Goal: Task Accomplishment & Management: Complete application form

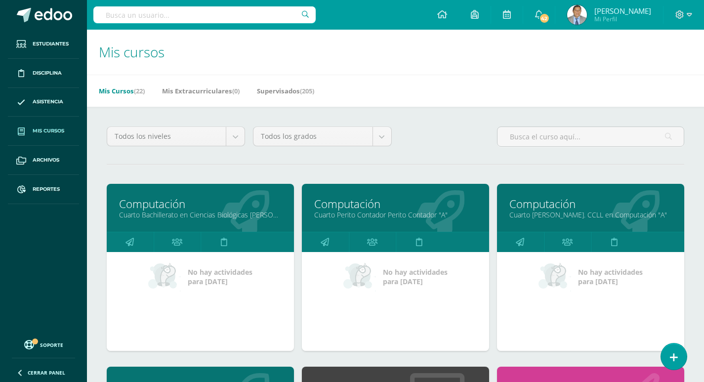
click at [180, 214] on link "Cuarto Bachillerato en Ciencias Biológicas [PERSON_NAME]. CCLL en Ciencias Biol…" at bounding box center [200, 214] width 163 height 9
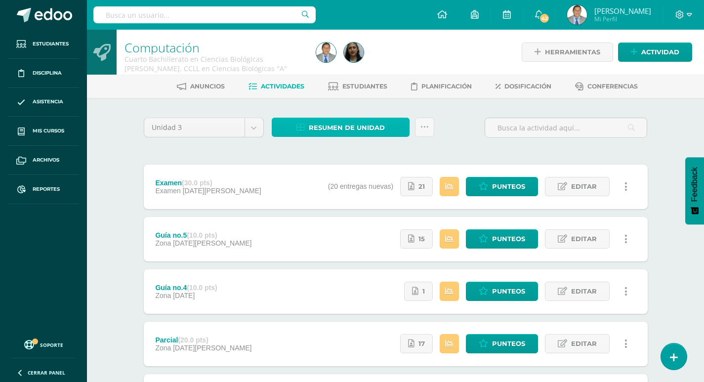
click at [325, 125] on span "Resumen de unidad" at bounding box center [347, 128] width 76 height 18
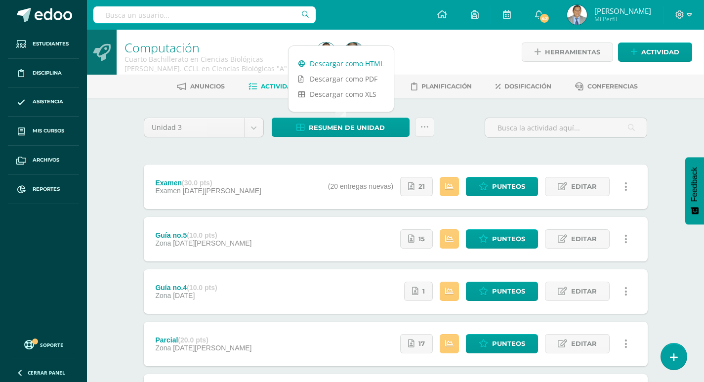
click at [331, 61] on link "Descargar como HTML" at bounding box center [341, 63] width 105 height 15
click at [502, 188] on span "Punteos" at bounding box center [508, 186] width 33 height 18
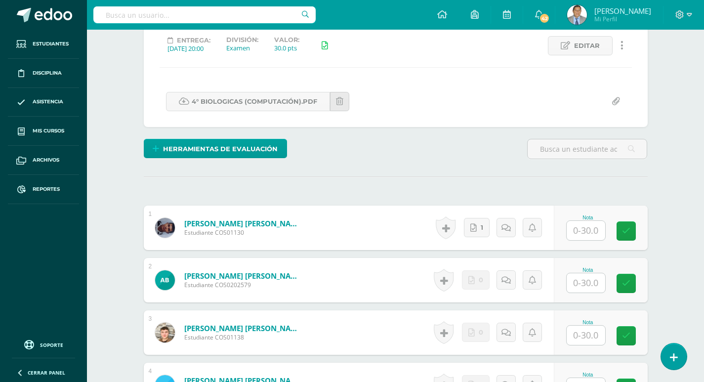
scroll to position [280, 0]
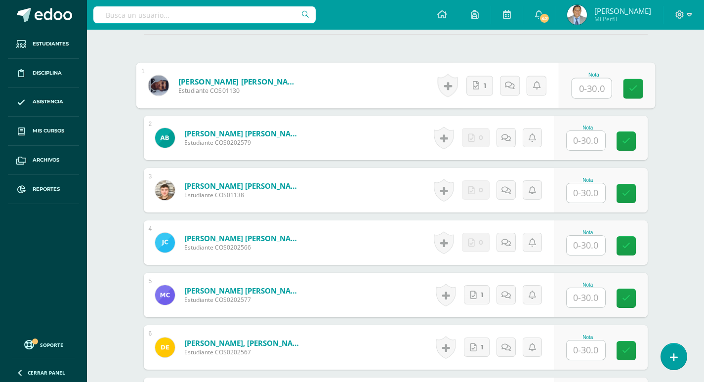
click at [592, 89] on input "text" at bounding box center [592, 89] width 40 height 20
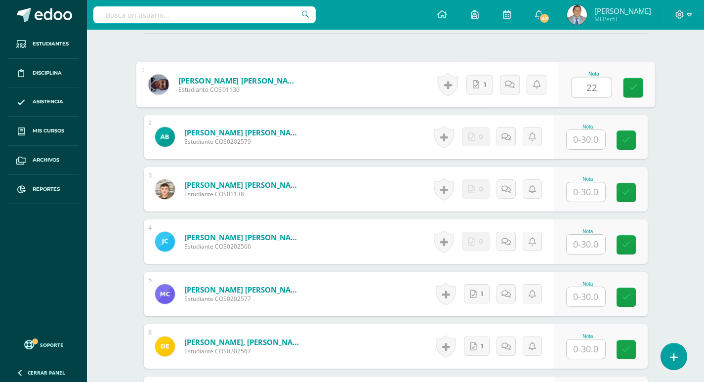
type input "22"
click at [592, 139] on input "text" at bounding box center [586, 139] width 39 height 19
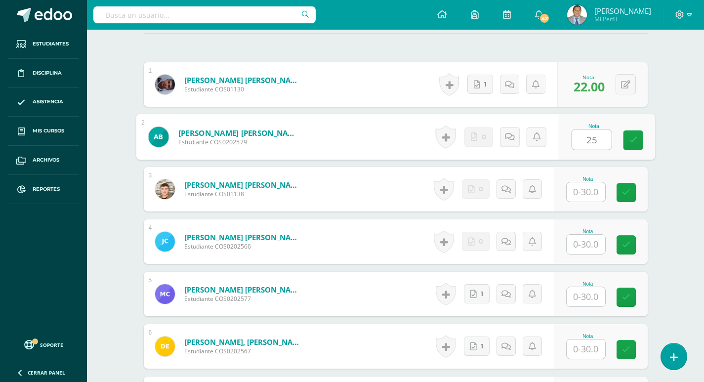
type input "25"
click at [592, 191] on input "text" at bounding box center [586, 191] width 39 height 19
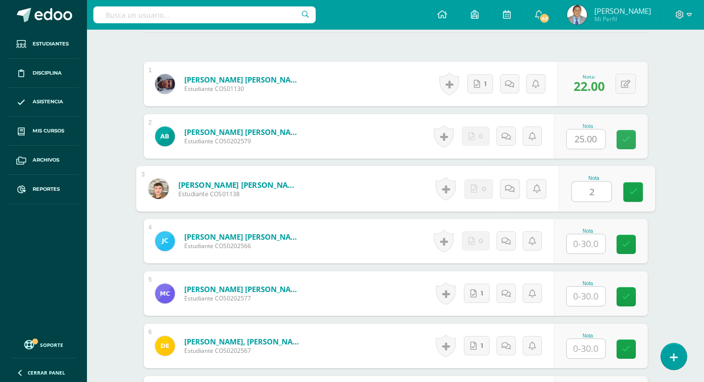
type input "22"
drag, startPoint x: 601, startPoint y: 192, endPoint x: 578, endPoint y: 192, distance: 23.7
click at [578, 192] on input "22" at bounding box center [592, 191] width 40 height 20
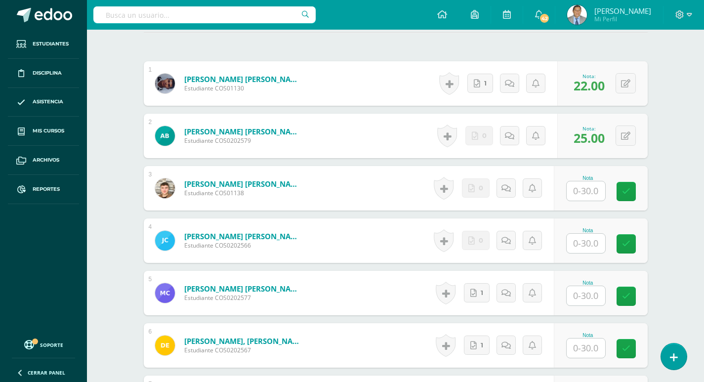
click at [594, 244] on input "text" at bounding box center [592, 244] width 40 height 20
type input "22"
click at [593, 302] on input "text" at bounding box center [592, 296] width 40 height 20
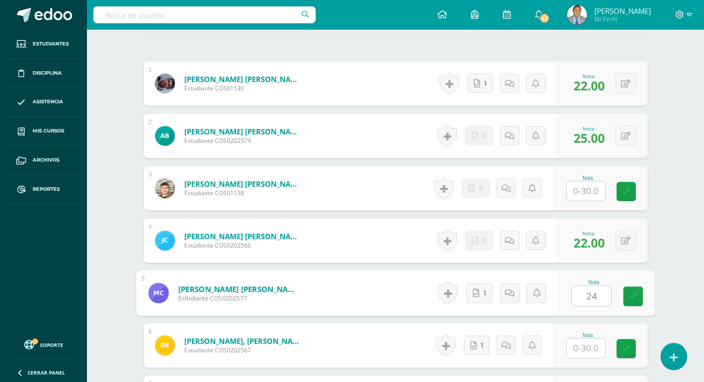
type input "24"
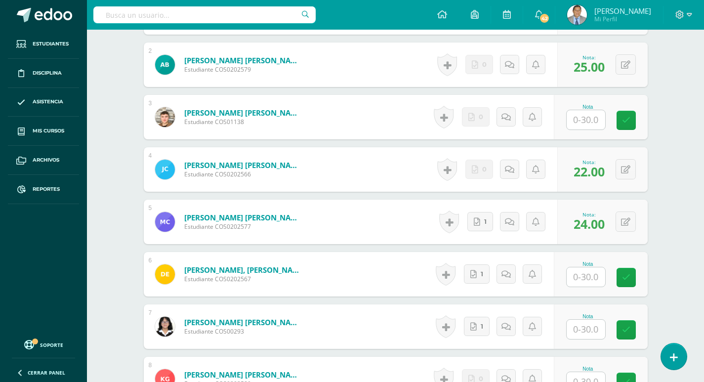
scroll to position [430, 0]
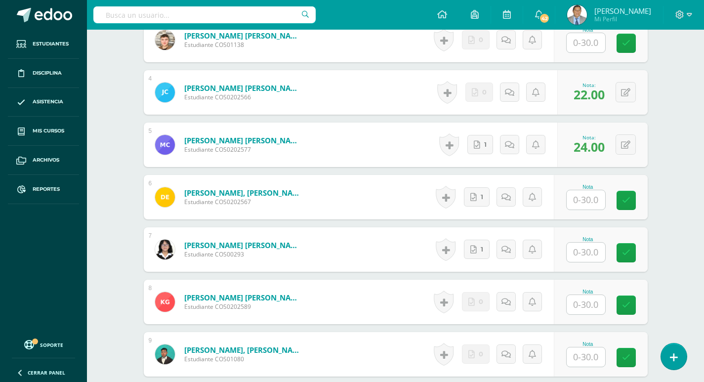
click at [588, 201] on input "text" at bounding box center [586, 199] width 39 height 19
type input "25"
click at [590, 253] on input "text" at bounding box center [586, 252] width 39 height 19
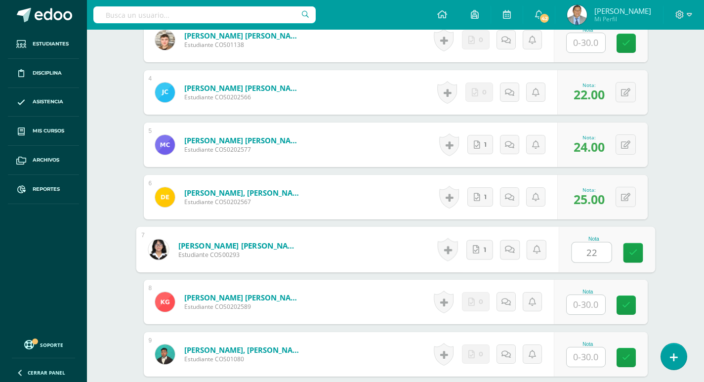
type input "22"
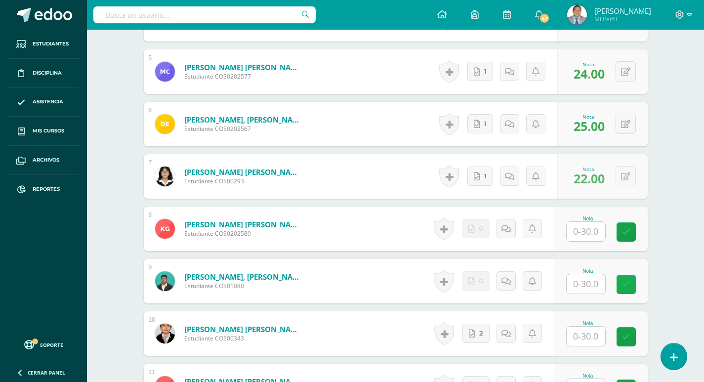
scroll to position [579, 0]
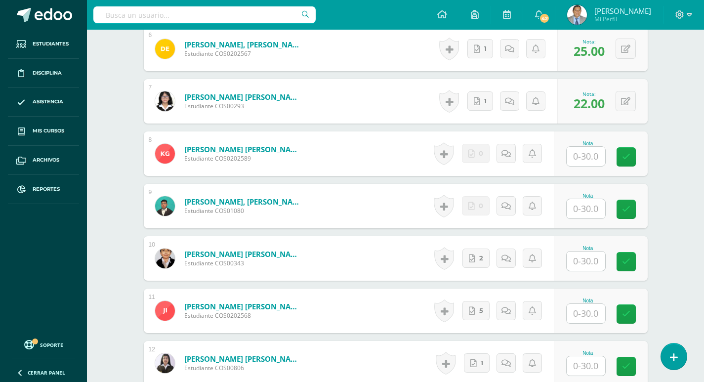
click at [585, 214] on input "text" at bounding box center [586, 208] width 39 height 19
type input "21"
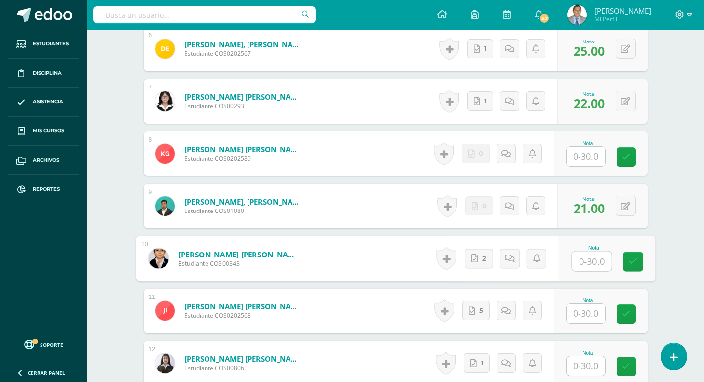
click at [596, 260] on input "text" at bounding box center [592, 262] width 40 height 20
type input "26"
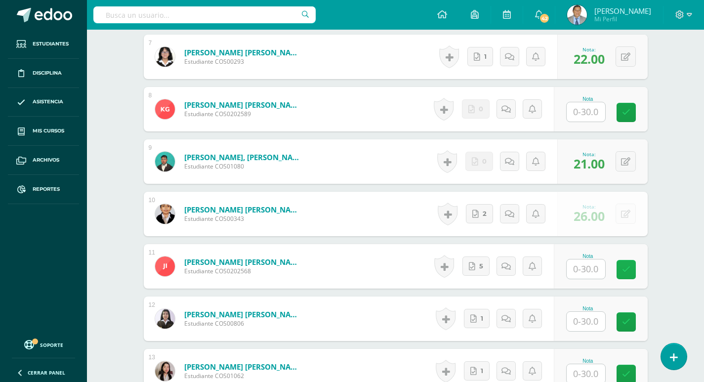
scroll to position [677, 0]
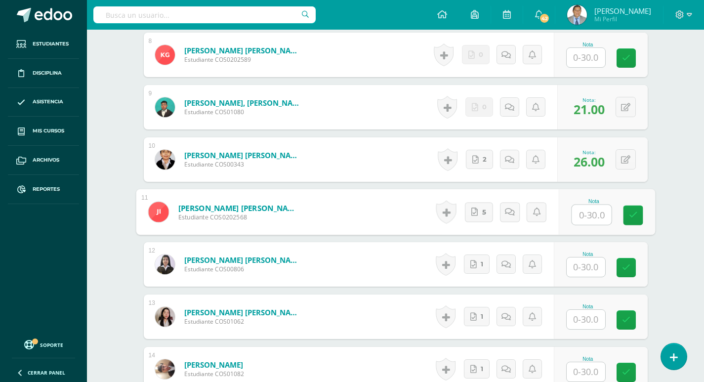
click at [589, 215] on input "text" at bounding box center [592, 215] width 40 height 20
type input "25"
click at [589, 263] on input "text" at bounding box center [586, 266] width 39 height 19
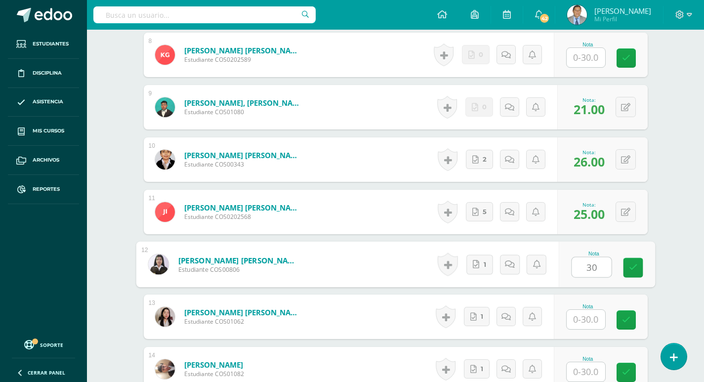
type input "30"
click at [685, 224] on div "Computación Cuarto Bachillerato en Ciencias Biológicas Bach. CCLL en Ciencias B…" at bounding box center [395, 347] width 617 height 1990
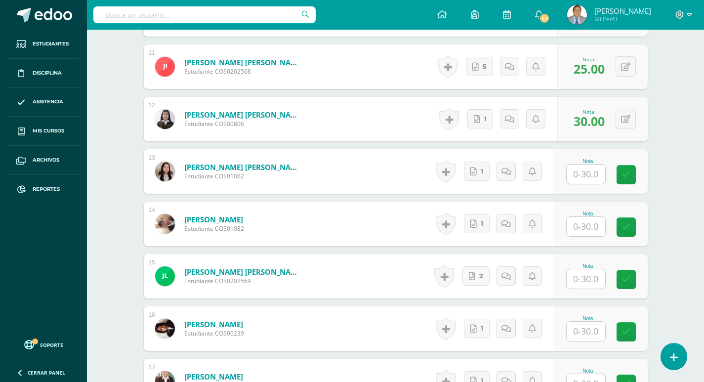
scroll to position [826, 0]
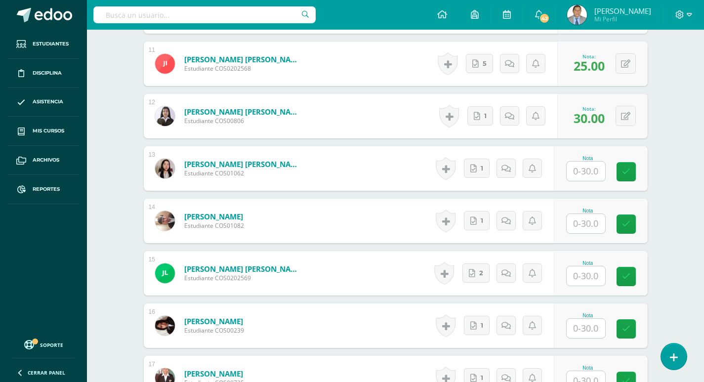
click at [592, 169] on input "text" at bounding box center [586, 171] width 39 height 19
type input "27"
click at [583, 217] on input "text" at bounding box center [586, 223] width 39 height 19
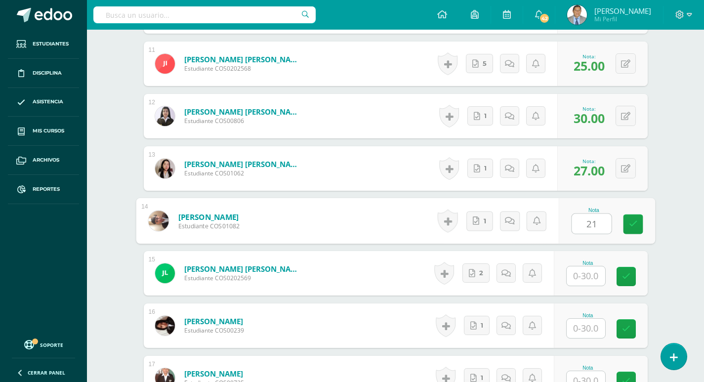
type input "21"
click at [689, 216] on div "Computación Cuarto Bachillerato en Ciencias Biológicas Bach. CCLL en Ciencias B…" at bounding box center [395, 199] width 617 height 1990
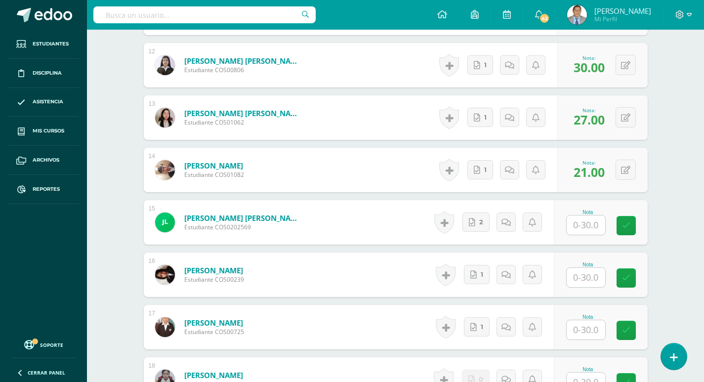
scroll to position [925, 0]
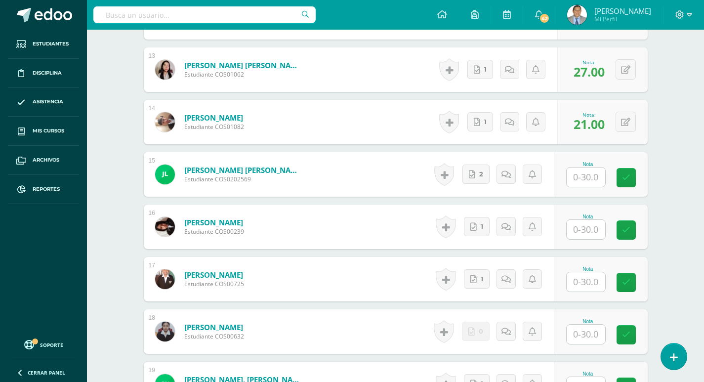
click at [592, 176] on input "text" at bounding box center [586, 177] width 39 height 19
type input "22"
click at [583, 226] on input "text" at bounding box center [592, 230] width 40 height 20
type input "5"
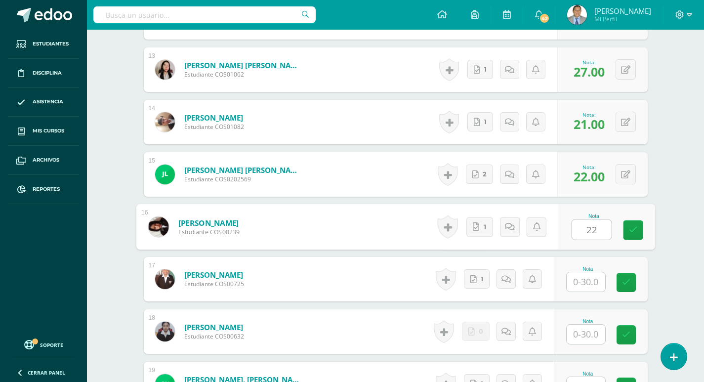
type input "22"
click at [638, 241] on div "Nota 22" at bounding box center [606, 227] width 96 height 46
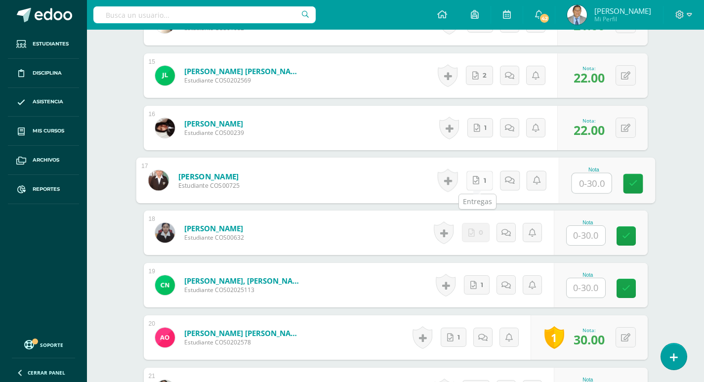
click at [482, 183] on link "1" at bounding box center [479, 180] width 27 height 20
click at [589, 183] on input "text" at bounding box center [592, 183] width 40 height 20
type input "24"
click at [595, 239] on input "text" at bounding box center [586, 235] width 39 height 19
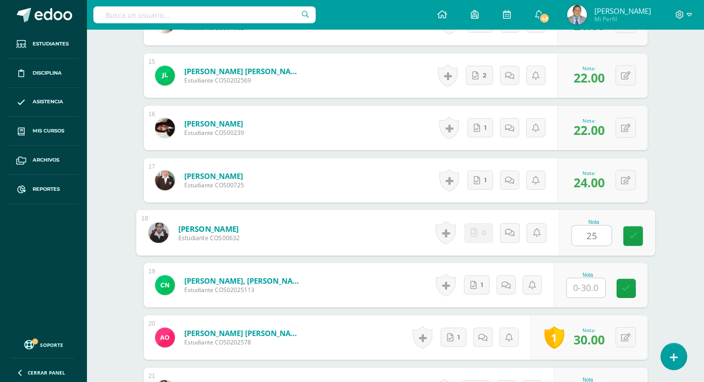
type input "25"
click at [681, 230] on div "Computación Cuarto Bachillerato en Ciencias Biológicas Bach. CCLL en Ciencias B…" at bounding box center [395, 1] width 617 height 1990
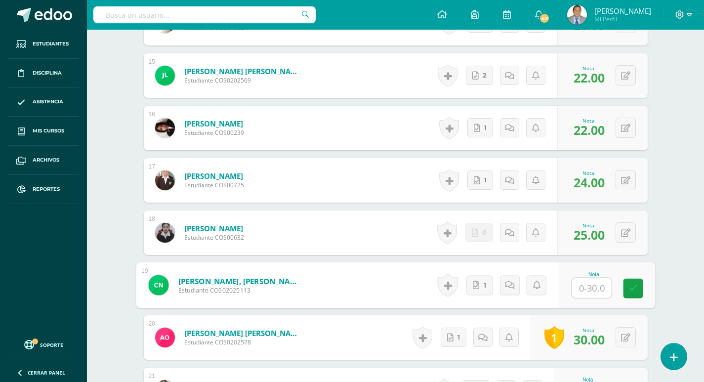
click at [590, 289] on input "text" at bounding box center [592, 288] width 40 height 20
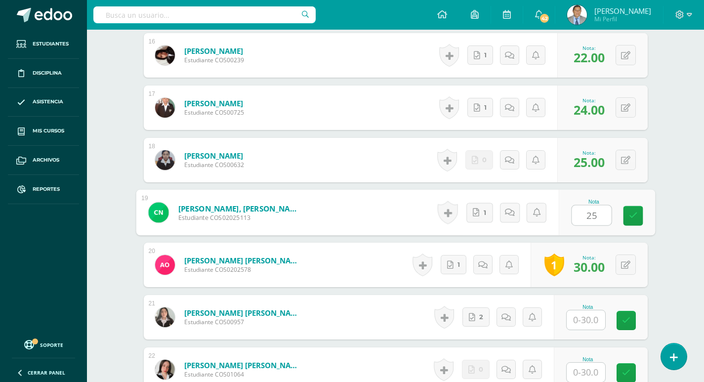
scroll to position [1172, 0]
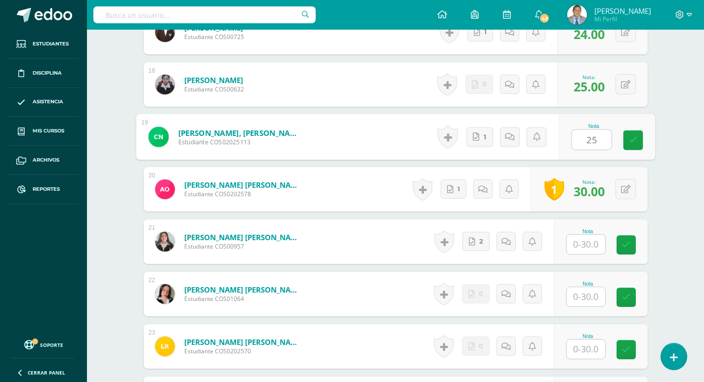
type input "25"
click at [588, 246] on input "text" at bounding box center [586, 244] width 39 height 19
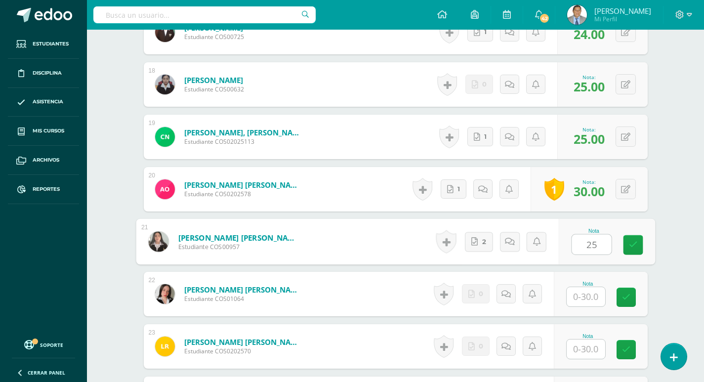
type input "25"
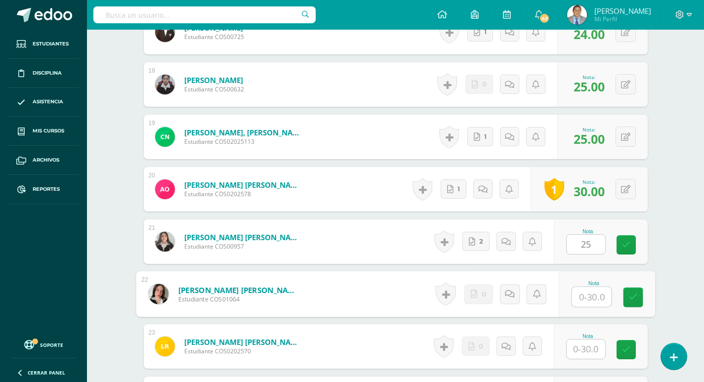
click at [595, 295] on input "text" at bounding box center [592, 297] width 40 height 20
type input "25"
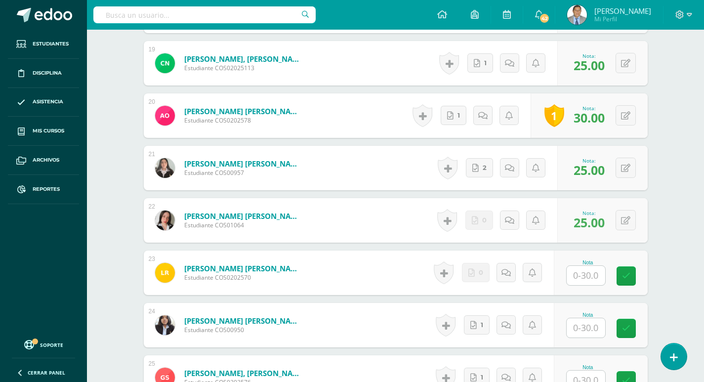
scroll to position [1320, 0]
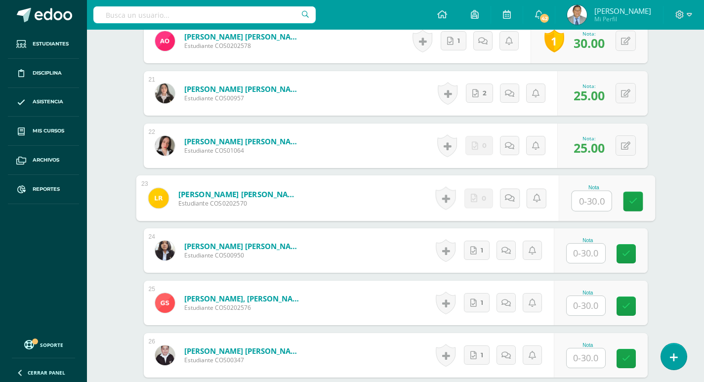
click at [586, 200] on input "text" at bounding box center [592, 201] width 40 height 20
type input "25"
click at [599, 254] on input "text" at bounding box center [586, 253] width 39 height 19
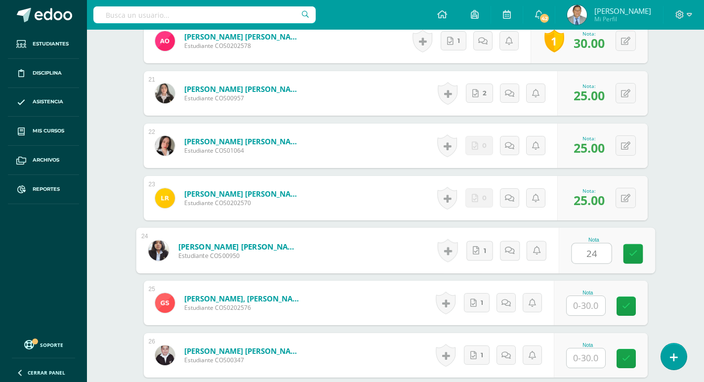
type input "24"
click at [595, 304] on input "text" at bounding box center [586, 305] width 39 height 19
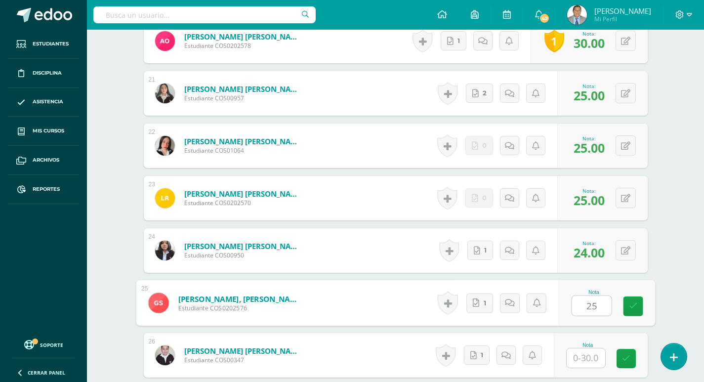
type input "25"
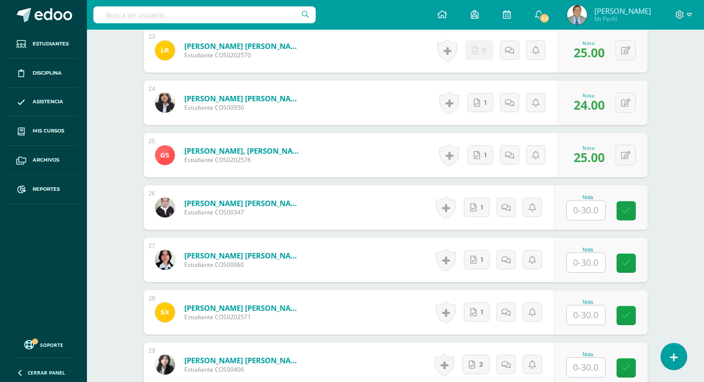
scroll to position [1468, 0]
click at [585, 210] on input "text" at bounding box center [592, 210] width 40 height 20
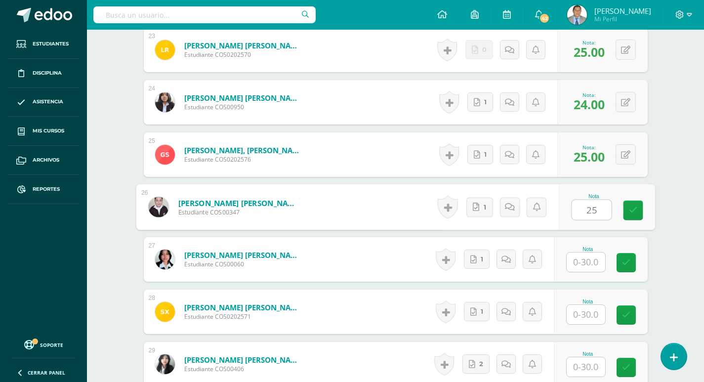
type input "25"
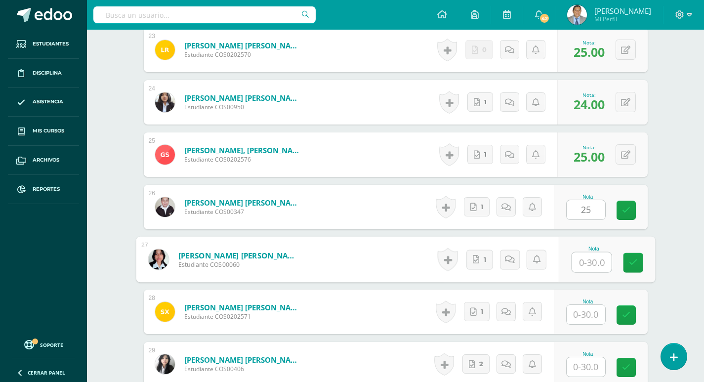
click at [591, 267] on input "text" at bounding box center [592, 263] width 40 height 20
type input "25"
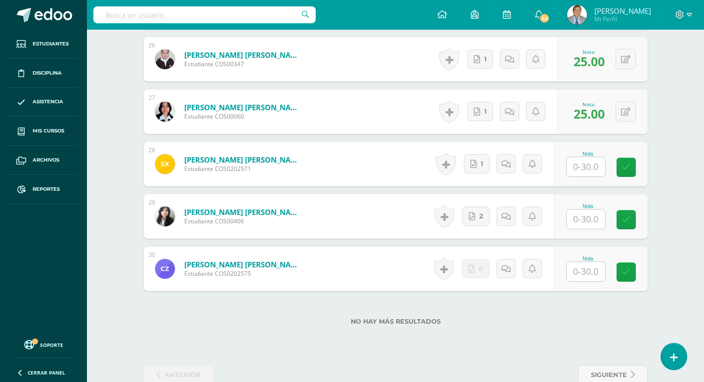
scroll to position [1616, 0]
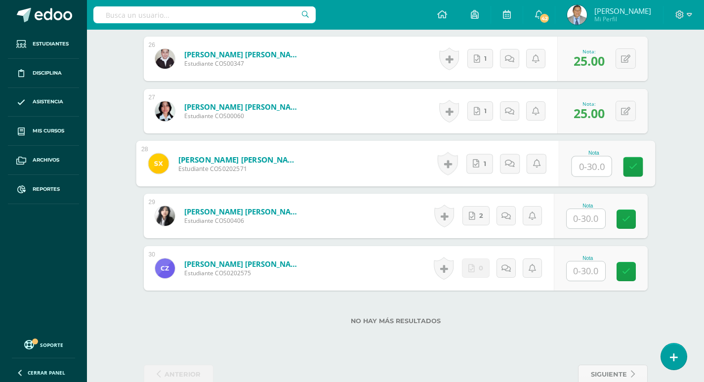
click at [590, 169] on input "text" at bounding box center [592, 167] width 40 height 20
type input "25"
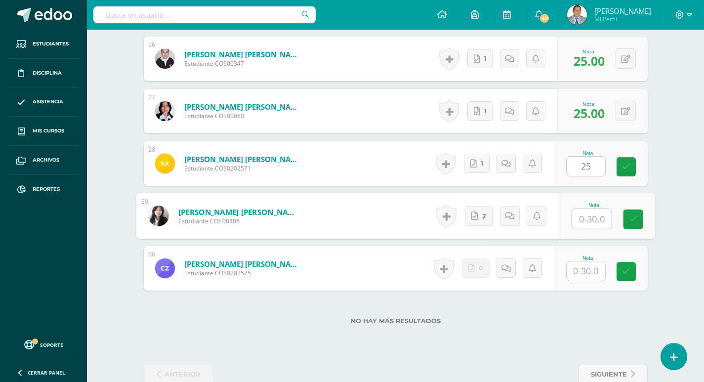
click at [589, 219] on input "text" at bounding box center [592, 219] width 40 height 20
type input "25"
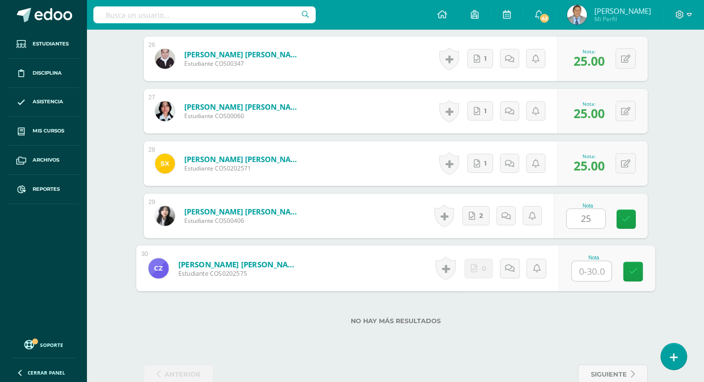
click at [592, 269] on input "text" at bounding box center [592, 271] width 40 height 20
type input "24"
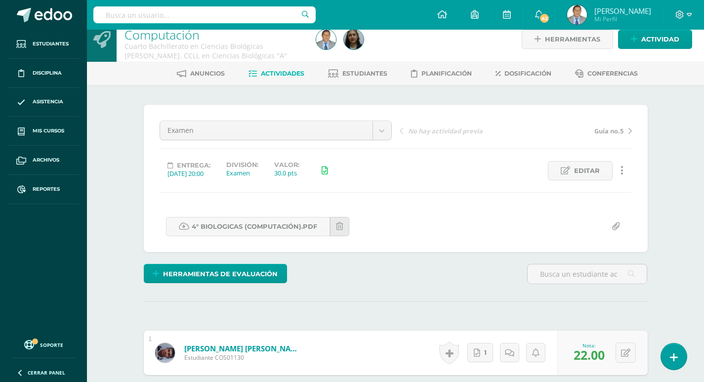
scroll to position [0, 0]
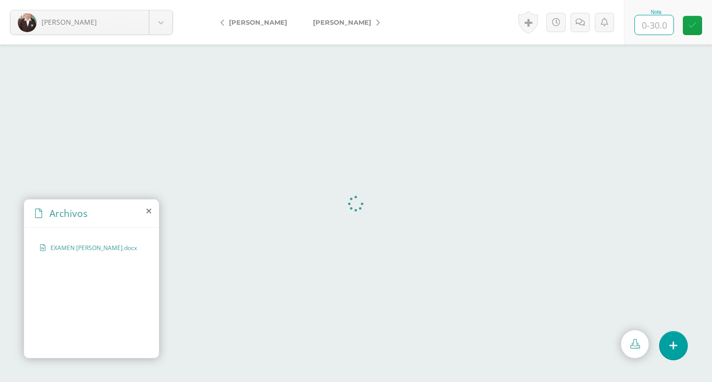
click at [660, 25] on input "text" at bounding box center [654, 24] width 39 height 19
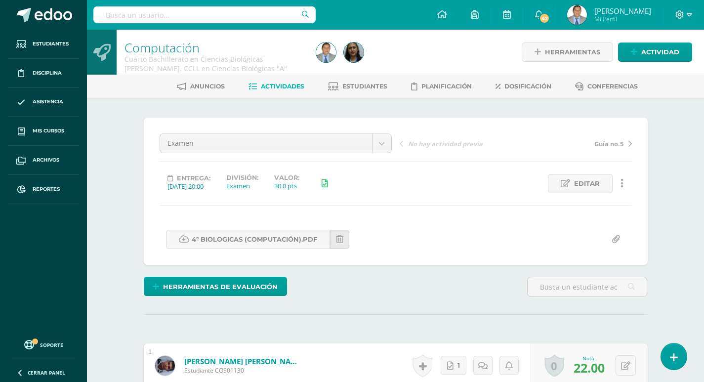
scroll to position [0, 0]
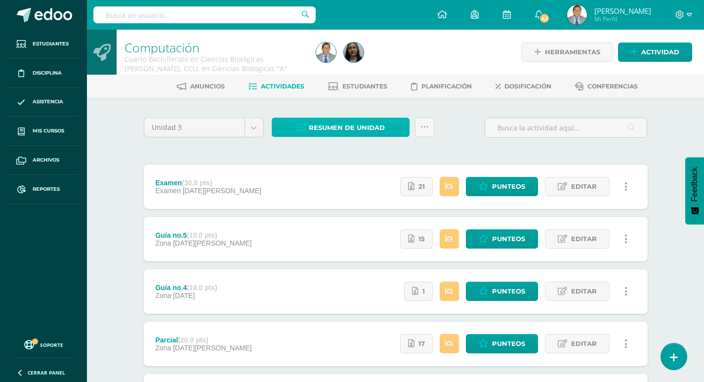
click at [353, 130] on span "Resumen de unidad" at bounding box center [347, 128] width 76 height 18
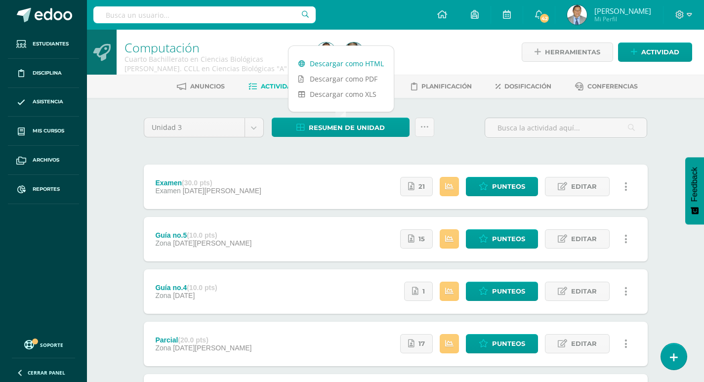
click at [356, 65] on link "Descargar como HTML" at bounding box center [341, 63] width 105 height 15
click at [517, 184] on span "Punteos" at bounding box center [508, 186] width 33 height 18
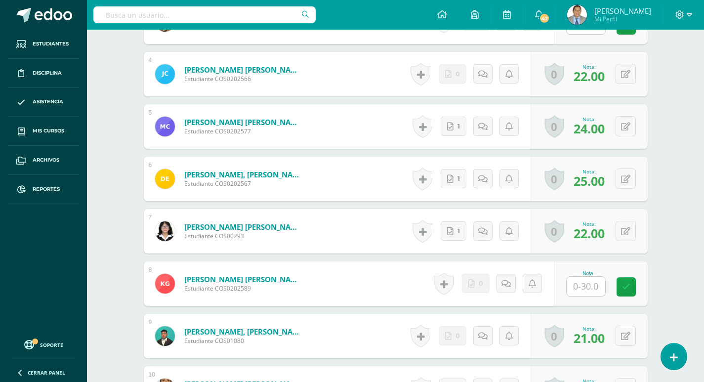
scroll to position [494, 0]
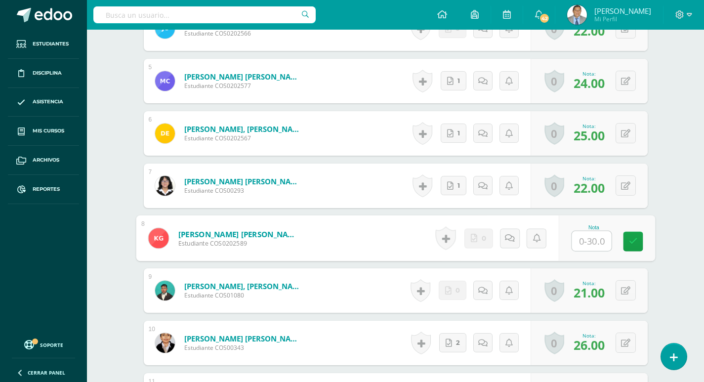
click at [590, 244] on input "text" at bounding box center [592, 241] width 40 height 20
type input "24"
click at [676, 220] on div "Computación Cuarto Bachillerato en Ciencias Biológicas [PERSON_NAME]. CCLL en C…" at bounding box center [395, 270] width 617 height 1471
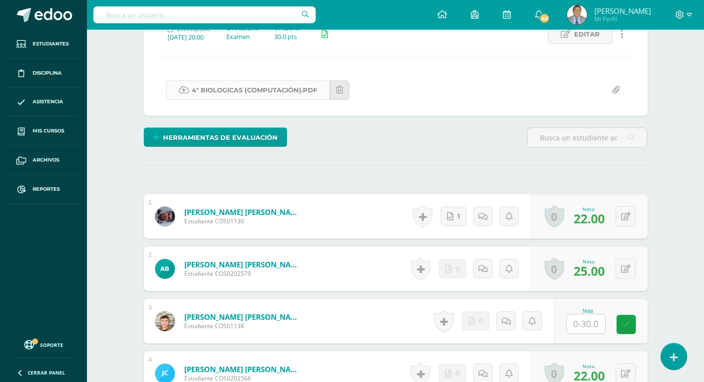
scroll to position [150, 0]
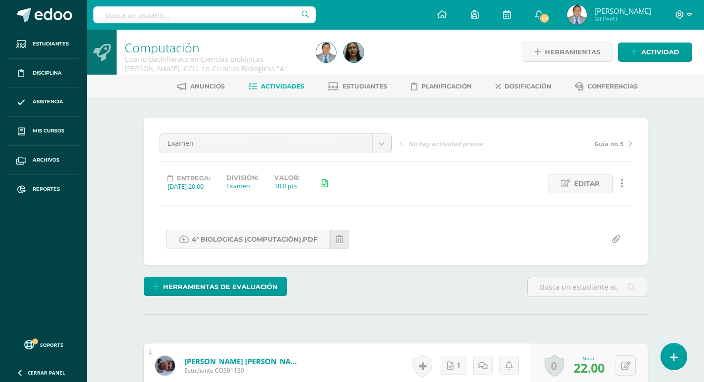
click at [468, 194] on div "Examen Examen Guía no.5 Guía no.4 Parcial Guía no.3 Guía no.2 Guía no.1 No hay …" at bounding box center [396, 191] width 472 height 116
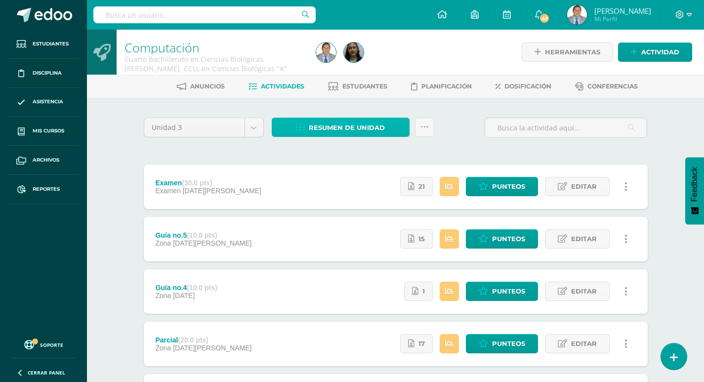
click at [354, 130] on span "Resumen de unidad" at bounding box center [347, 128] width 76 height 18
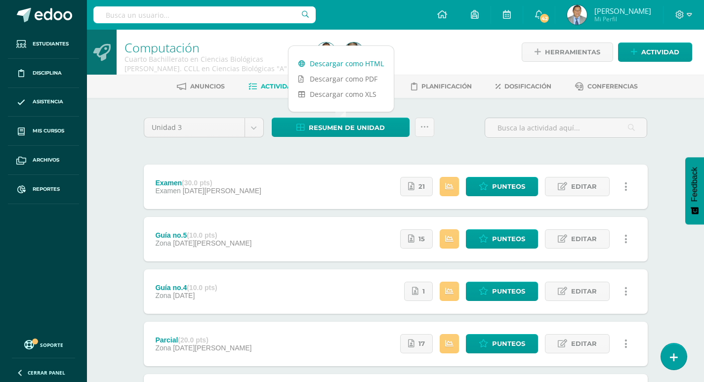
click at [353, 62] on link "Descargar como HTML" at bounding box center [341, 63] width 105 height 15
click at [484, 132] on div at bounding box center [566, 132] width 170 height 28
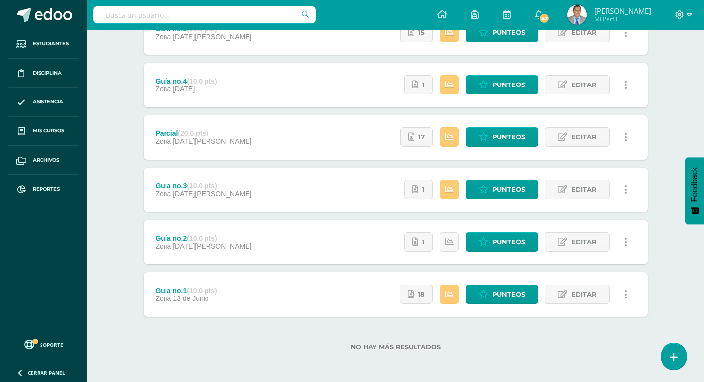
scroll to position [207, 0]
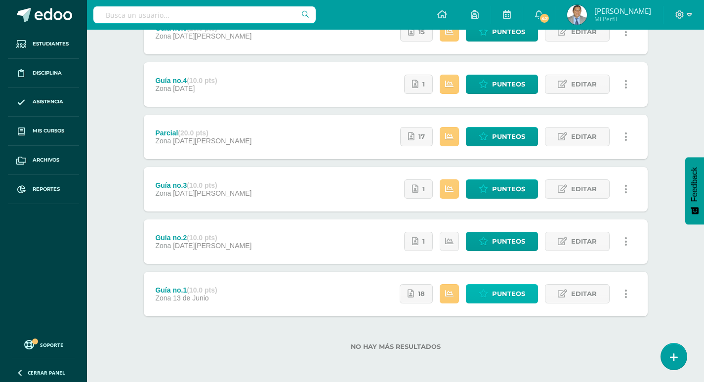
click at [501, 296] on span "Punteos" at bounding box center [508, 294] width 33 height 18
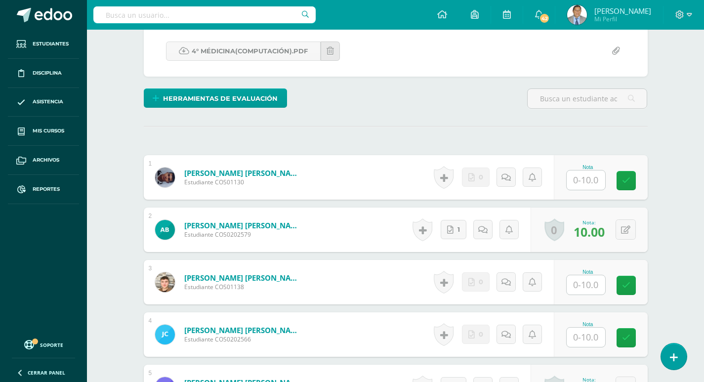
scroll to position [198, 0]
click at [589, 176] on input "text" at bounding box center [586, 179] width 39 height 19
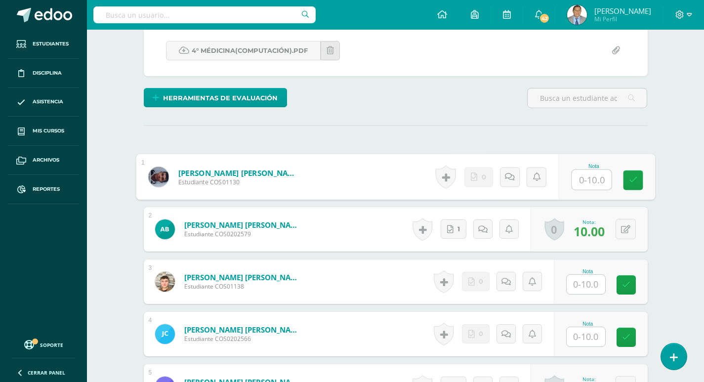
scroll to position [199, 0]
type input "5"
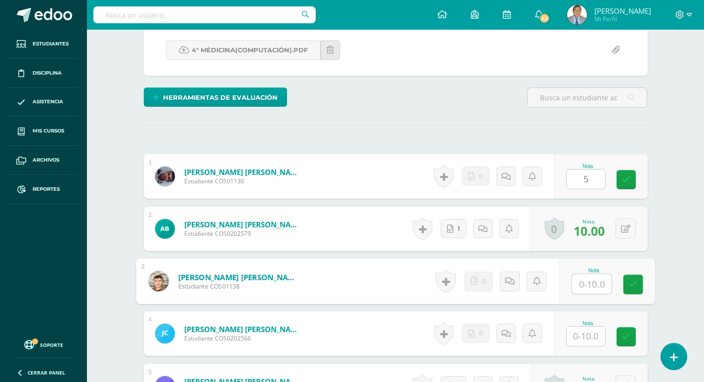
click at [596, 284] on input "text" at bounding box center [592, 284] width 40 height 20
type input "5"
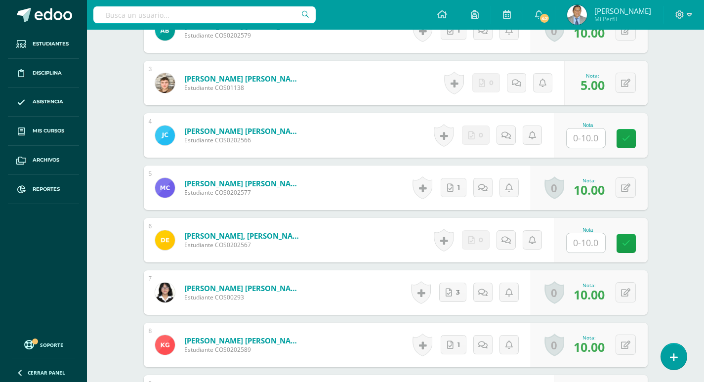
click at [590, 137] on input "text" at bounding box center [586, 137] width 39 height 19
type input "5"
click at [586, 242] on input "text" at bounding box center [592, 243] width 40 height 20
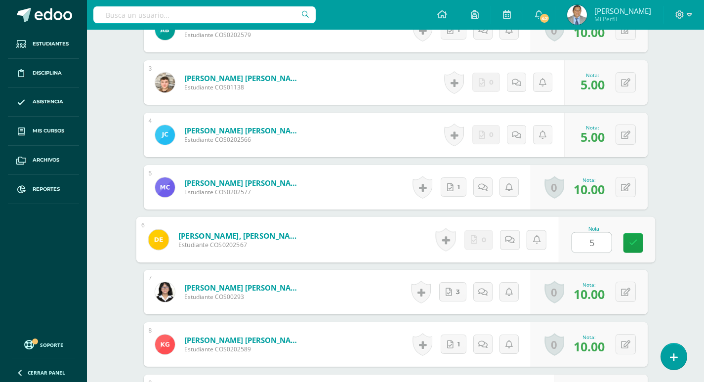
type input "5"
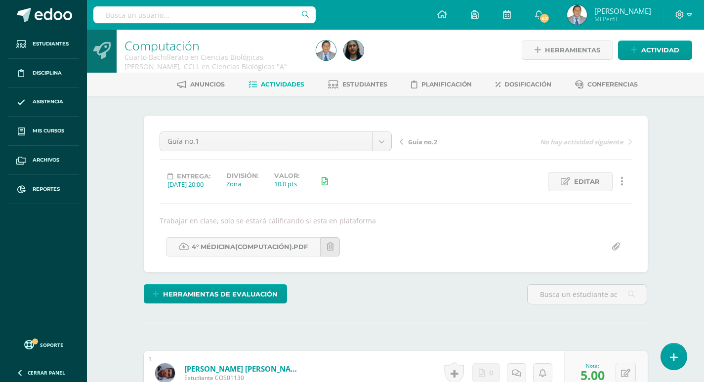
scroll to position [150, 0]
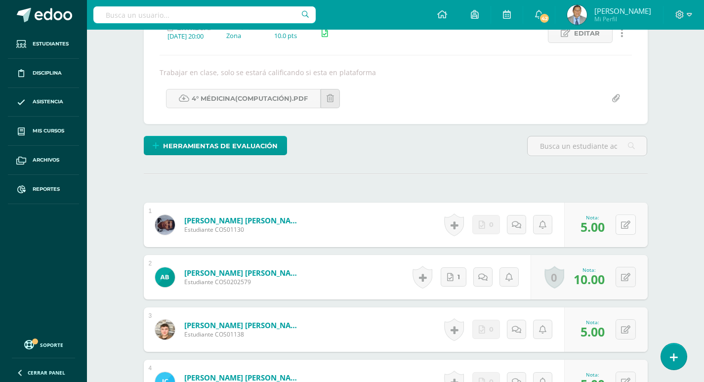
click at [627, 228] on icon at bounding box center [625, 225] width 9 height 8
type input "0"
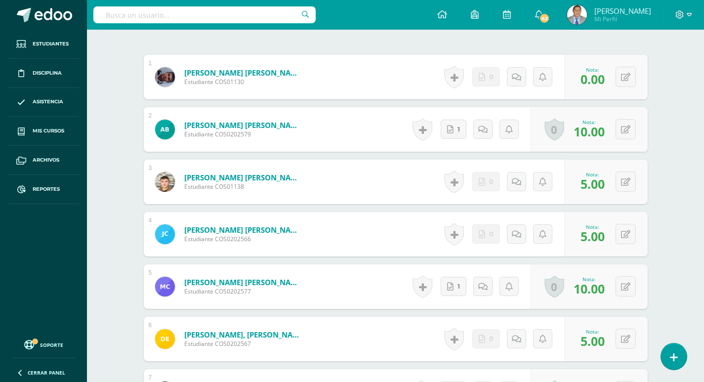
scroll to position [298, 0]
click at [626, 186] on button at bounding box center [632, 181] width 21 height 21
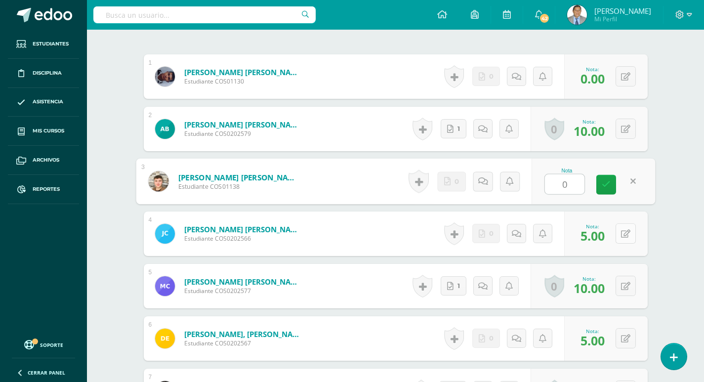
type input "0"
click at [624, 234] on button at bounding box center [626, 233] width 20 height 20
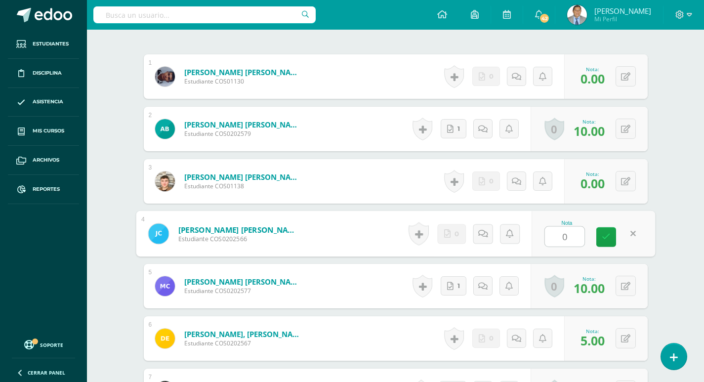
type input "0"
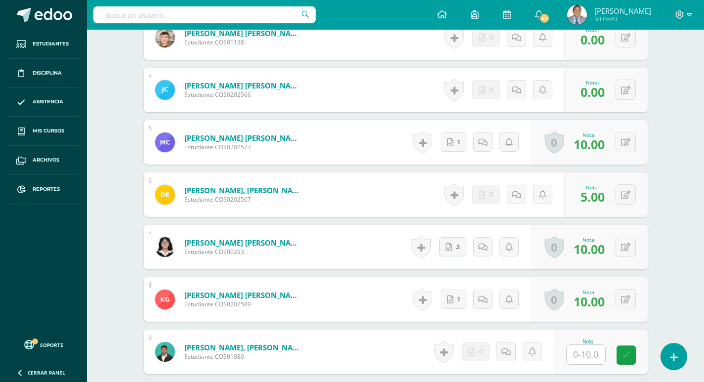
scroll to position [447, 0]
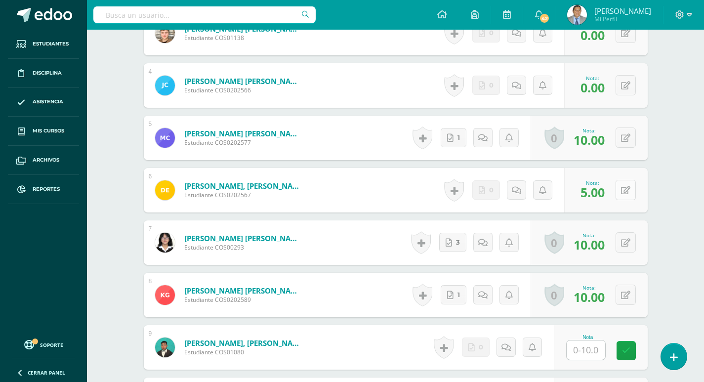
click at [626, 192] on button at bounding box center [626, 190] width 20 height 20
type input "0"
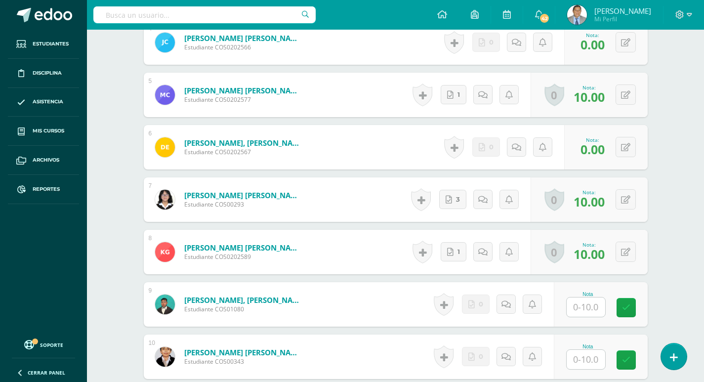
scroll to position [546, 0]
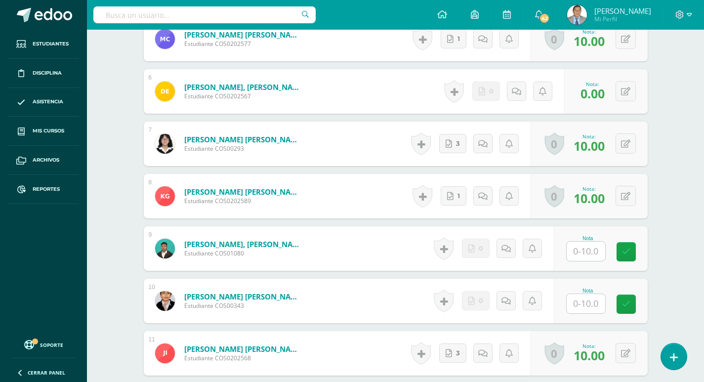
click at [597, 250] on input "text" at bounding box center [586, 251] width 39 height 19
type input "0"
drag, startPoint x: 594, startPoint y: 309, endPoint x: 636, endPoint y: 287, distance: 48.0
click at [594, 307] on input "text" at bounding box center [592, 304] width 40 height 20
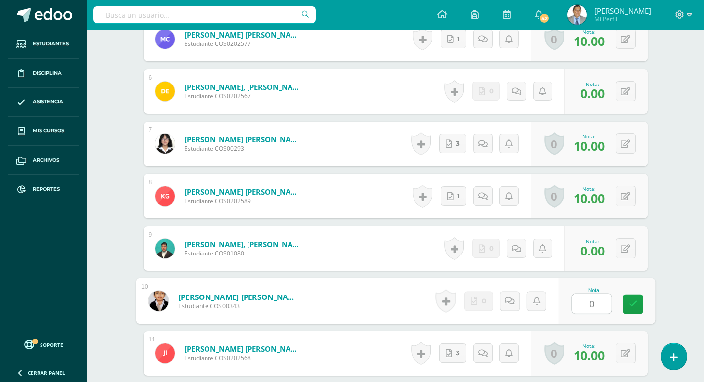
type input "0"
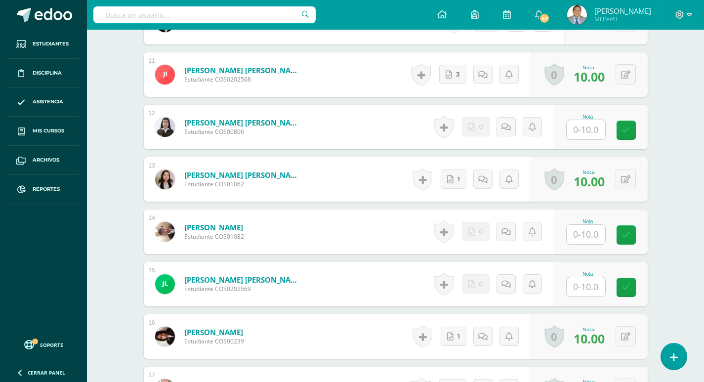
scroll to position [842, 0]
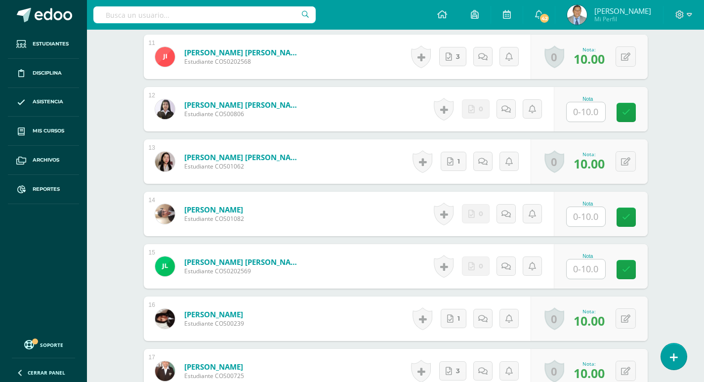
click at [597, 113] on input "text" at bounding box center [586, 111] width 39 height 19
type input "0"
click at [697, 136] on div "Computación Cuarto Bachillerato en Ciencias Biológicas Bach. CCLL en Ciencias B…" at bounding box center [395, 188] width 617 height 2000
click at [596, 216] on input "text" at bounding box center [586, 216] width 39 height 19
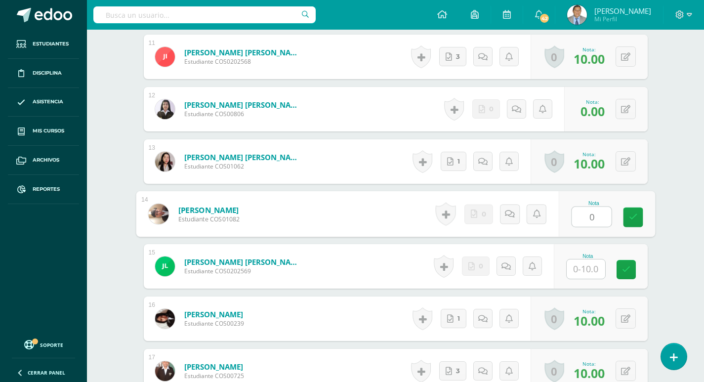
type input "0"
click at [598, 266] on input "text" at bounding box center [586, 268] width 39 height 19
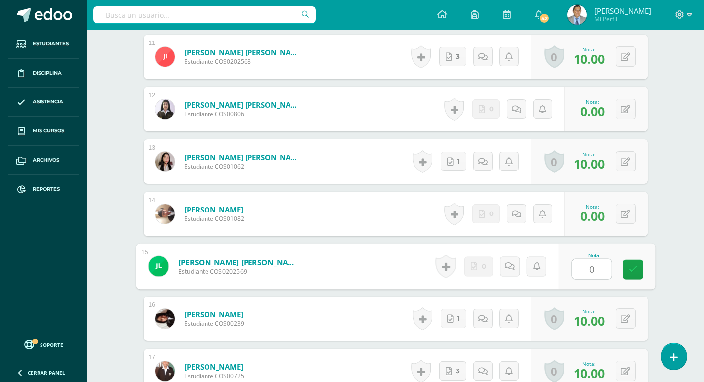
type input "0"
click at [654, 270] on div "¿Estás seguro que quieres eliminar esta actividad? Esto borrará la actividad y …" at bounding box center [396, 222] width 544 height 1932
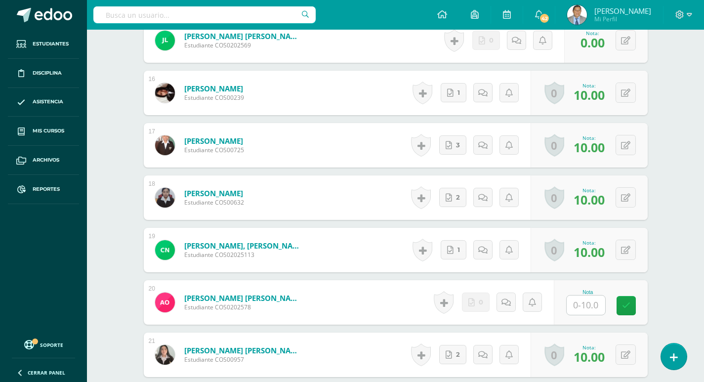
scroll to position [1139, 0]
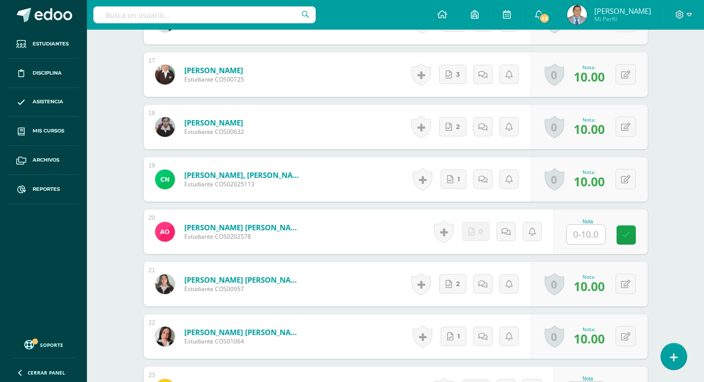
click at [600, 236] on input "text" at bounding box center [586, 234] width 39 height 19
type input "0"
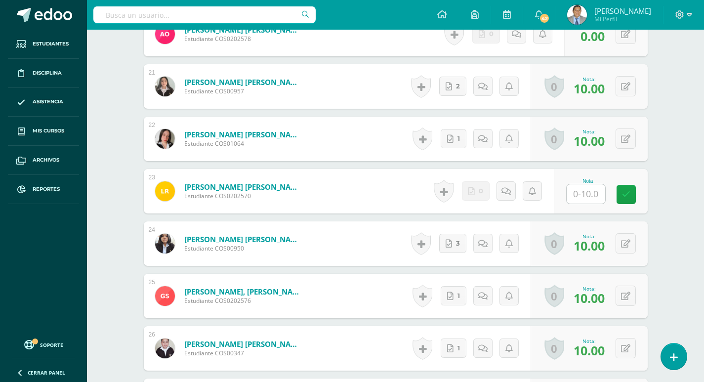
click at [586, 191] on input "text" at bounding box center [586, 193] width 39 height 19
type input "0"
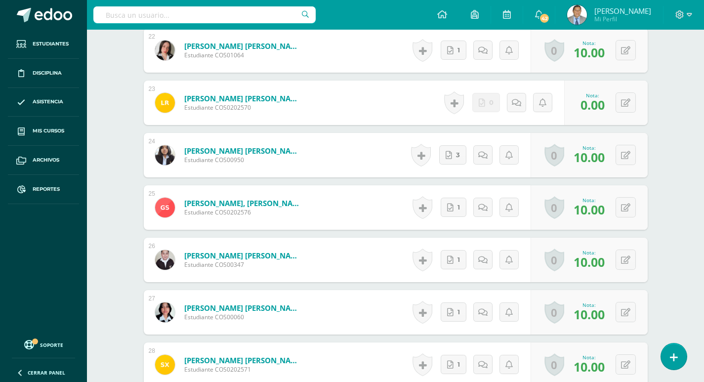
scroll to position [1583, 0]
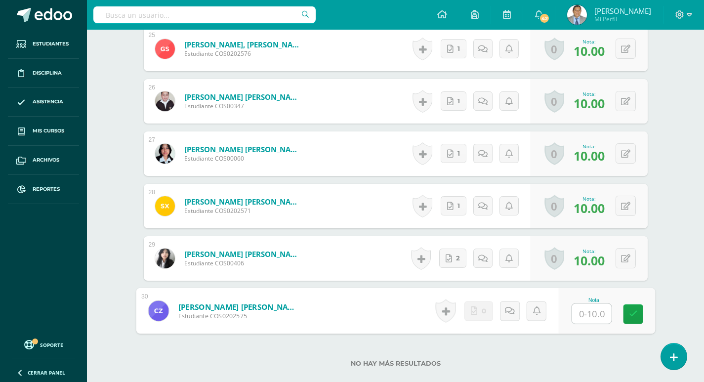
click at [589, 309] on input "text" at bounding box center [592, 314] width 40 height 20
type input "0"
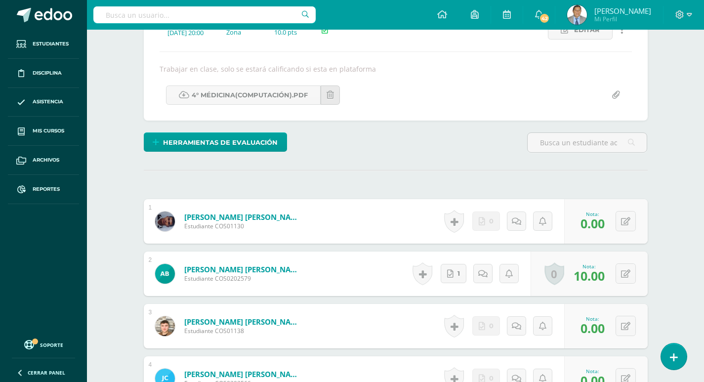
scroll to position [150, 0]
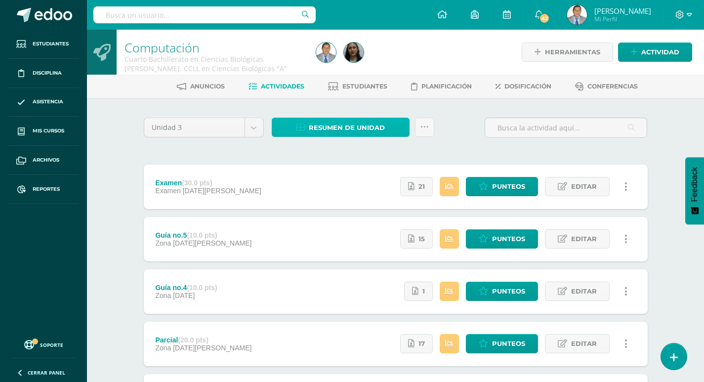
click at [347, 122] on span "Resumen de unidad" at bounding box center [347, 128] width 76 height 18
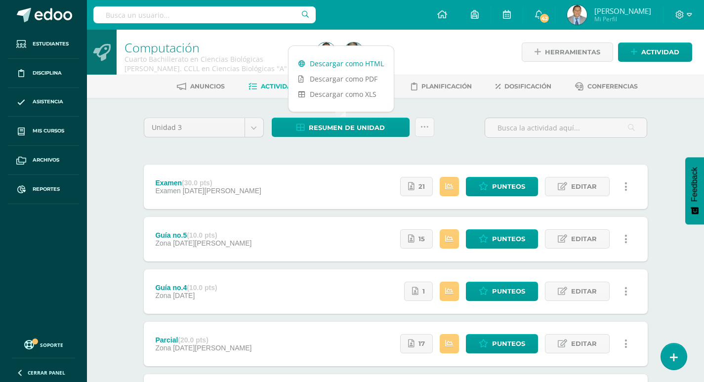
click at [327, 64] on link "Descargar como HTML" at bounding box center [341, 63] width 105 height 15
click at [123, 129] on div "Computación Cuarto Bachillerato en Ciencias Biológicas [PERSON_NAME]. CCLL en C…" at bounding box center [395, 309] width 617 height 559
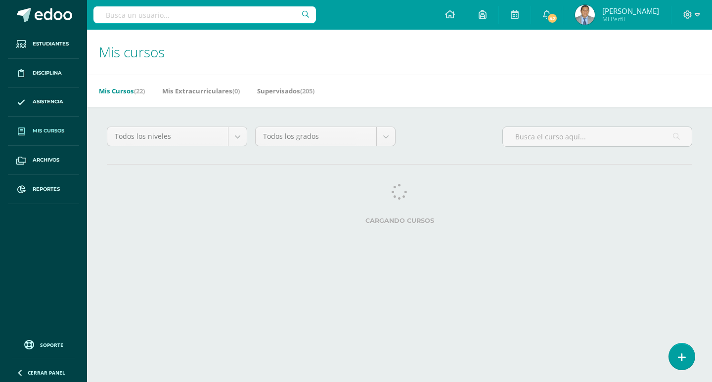
click at [45, 128] on span "Mis cursos" at bounding box center [49, 131] width 32 height 8
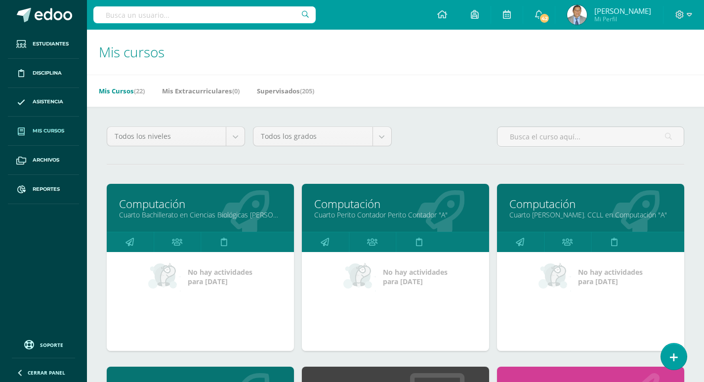
click at [372, 210] on link "Cuarto Perito Contador Perito Contador "A"" at bounding box center [395, 214] width 163 height 9
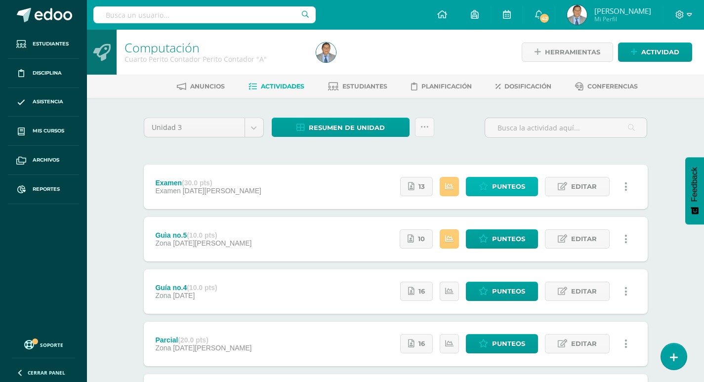
click at [488, 184] on icon at bounding box center [483, 186] width 9 height 8
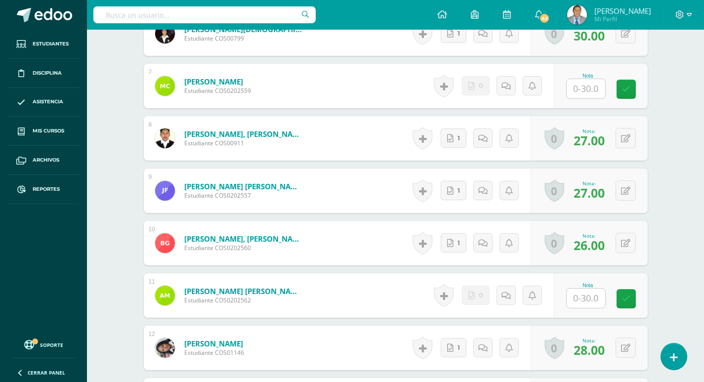
scroll to position [495, 0]
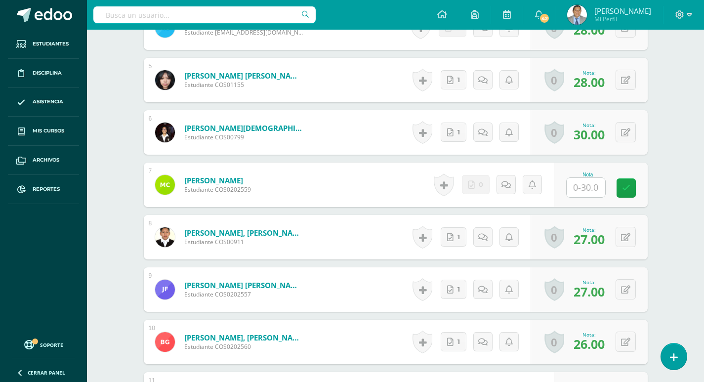
click at [603, 188] on input "text" at bounding box center [586, 187] width 39 height 19
type input "30"
click at [637, 191] on link at bounding box center [633, 188] width 20 height 20
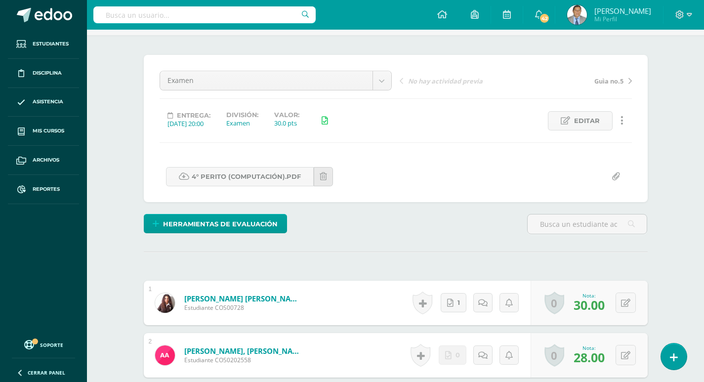
scroll to position [0, 0]
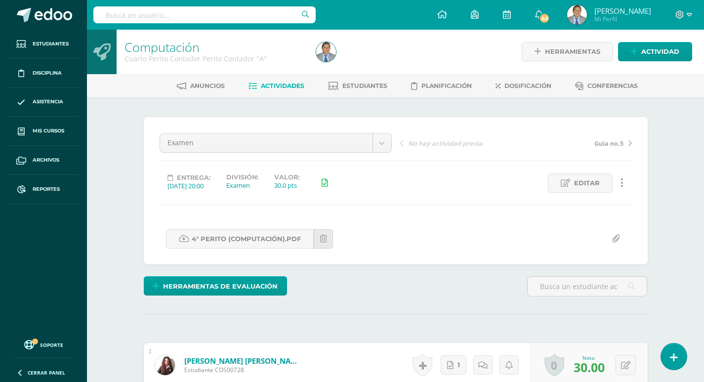
scroll to position [1, 0]
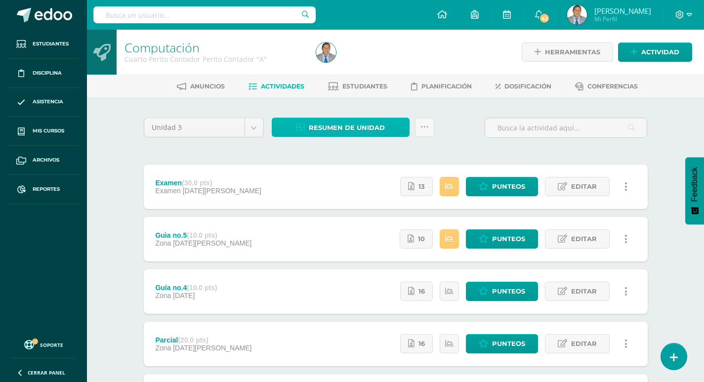
click at [306, 131] on link "Resumen de unidad" at bounding box center [341, 127] width 138 height 19
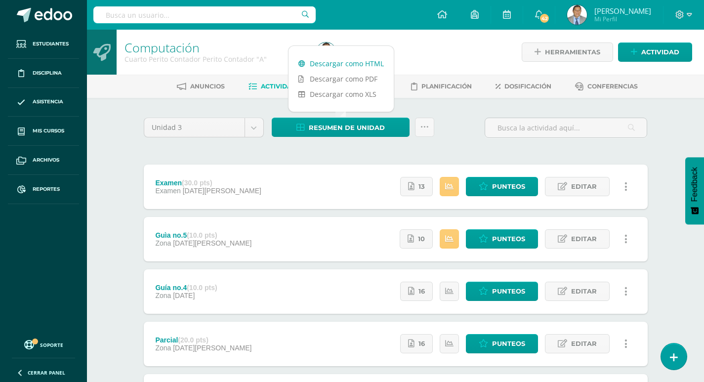
click at [367, 65] on link "Descargar como HTML" at bounding box center [341, 63] width 105 height 15
click at [464, 110] on div "Unidad 3 Unidad 1 Unidad 2 Unidad 3 Unidad 4 Resumen de unidad Subir actividade…" at bounding box center [396, 343] width 544 height 491
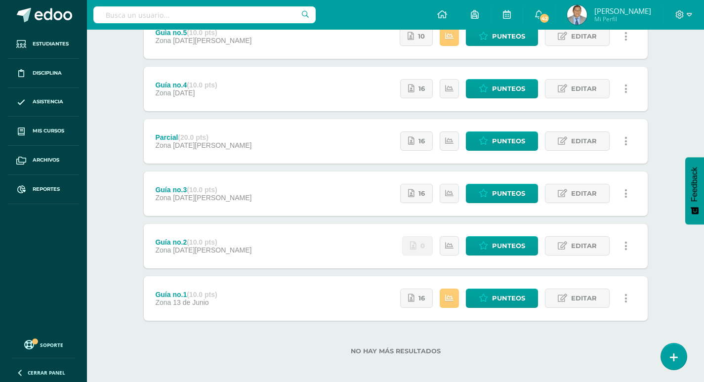
scroll to position [207, 0]
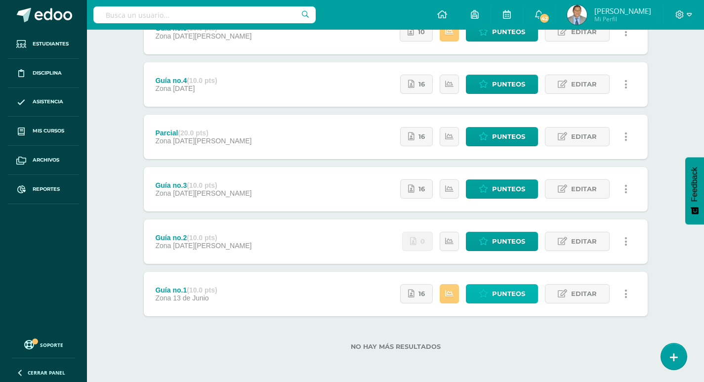
click at [524, 296] on span "Punteos" at bounding box center [508, 294] width 33 height 18
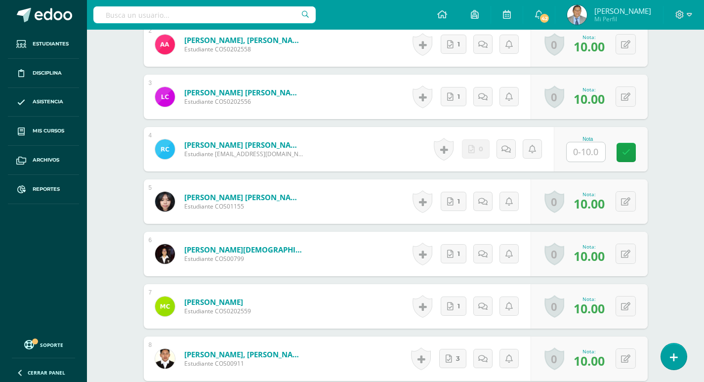
scroll to position [389, 0]
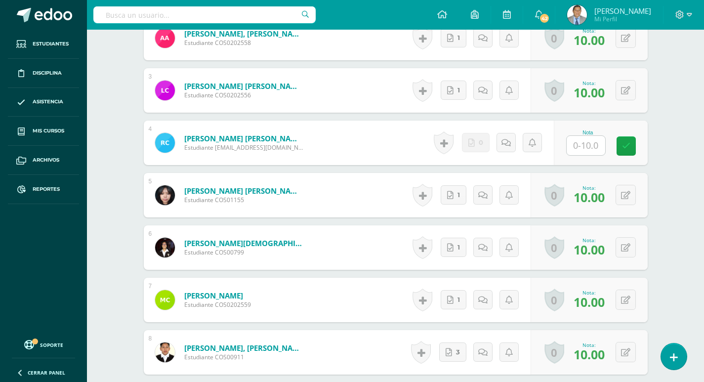
click at [600, 145] on input "text" at bounding box center [586, 145] width 39 height 19
type input "5"
click at [681, 162] on div "Computación Cuarto Perito Contador Perito Contador "A" Herramientas Detalle de …" at bounding box center [395, 352] width 617 height 1424
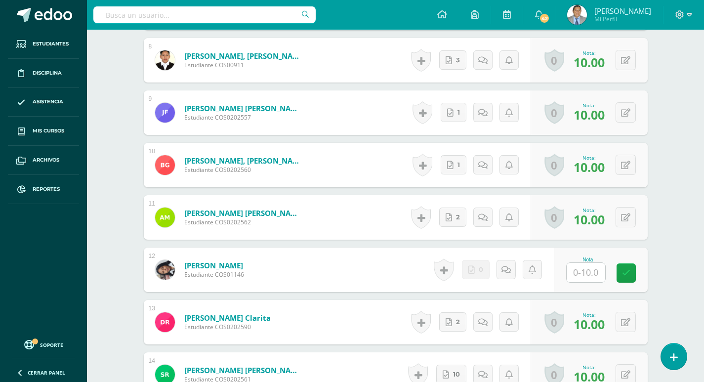
scroll to position [735, 0]
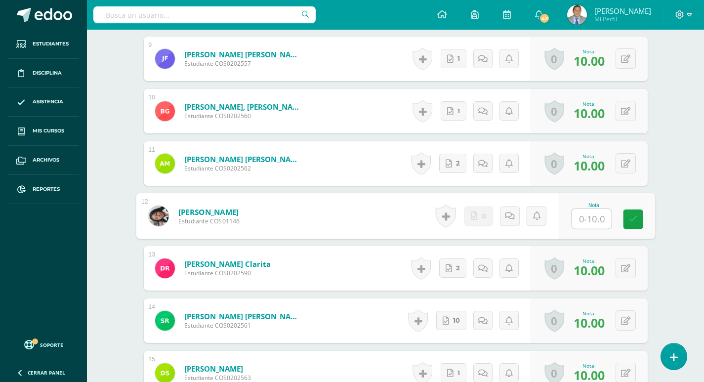
click at [586, 219] on input "text" at bounding box center [592, 219] width 40 height 20
type input "5"
click at [687, 215] on div "Computación Cuarto Perito Contador Perito Contador "A" Herramientas Detalle de …" at bounding box center [395, 6] width 617 height 1424
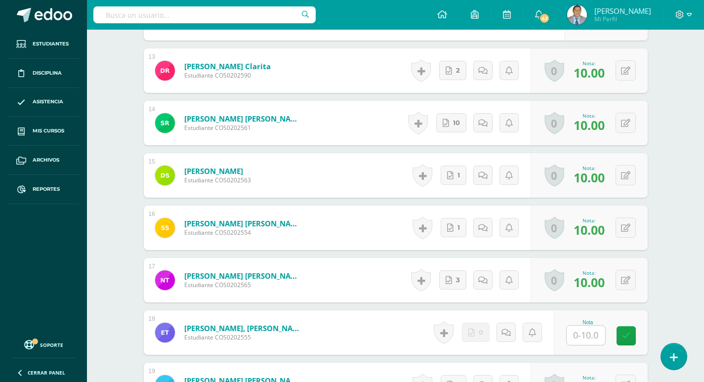
scroll to position [1071, 0]
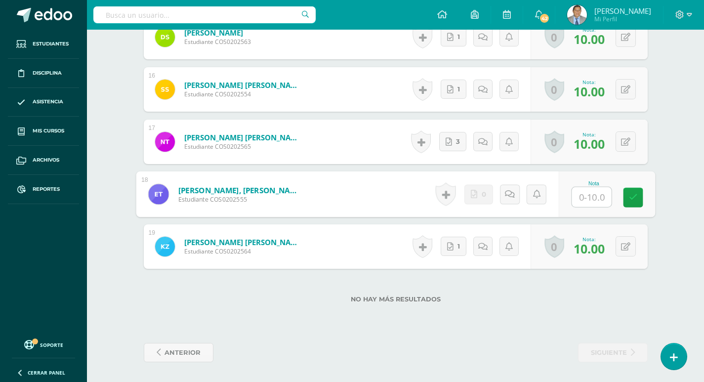
click at [589, 197] on input "text" at bounding box center [592, 197] width 40 height 20
type input "5"
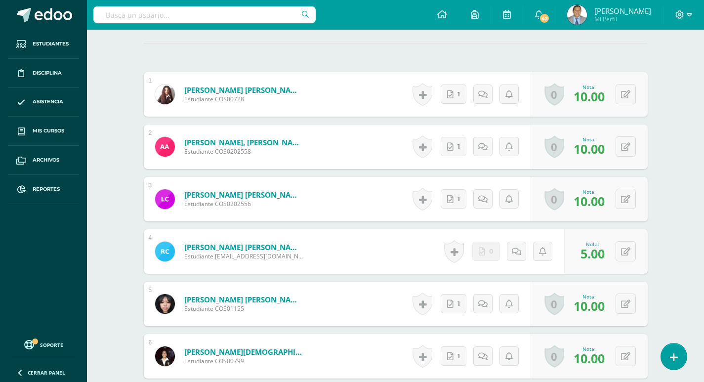
scroll to position [0, 0]
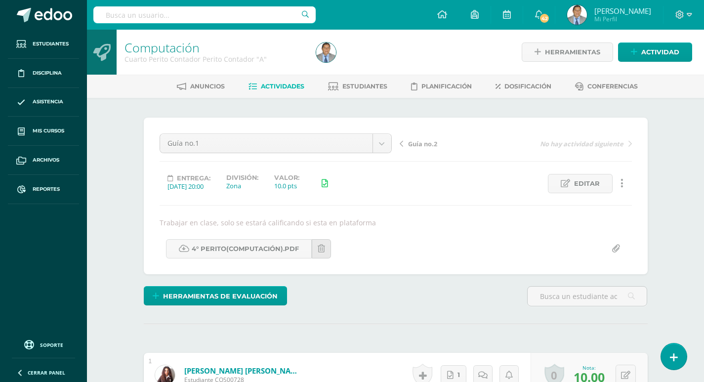
click at [426, 143] on span "Guía no.2" at bounding box center [422, 143] width 29 height 9
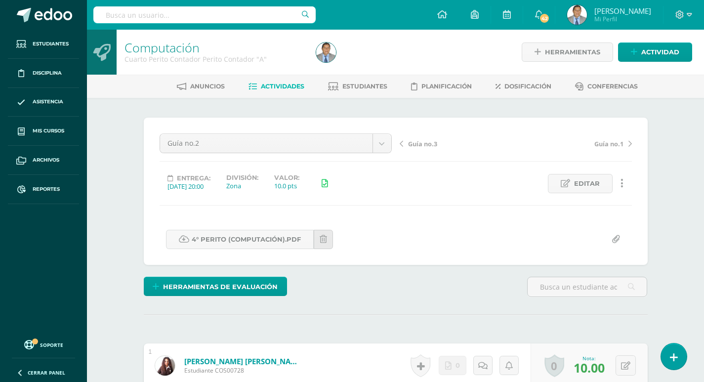
click at [420, 146] on span "Guía no.3" at bounding box center [422, 143] width 29 height 9
click at [414, 142] on span "Parcial" at bounding box center [419, 143] width 22 height 9
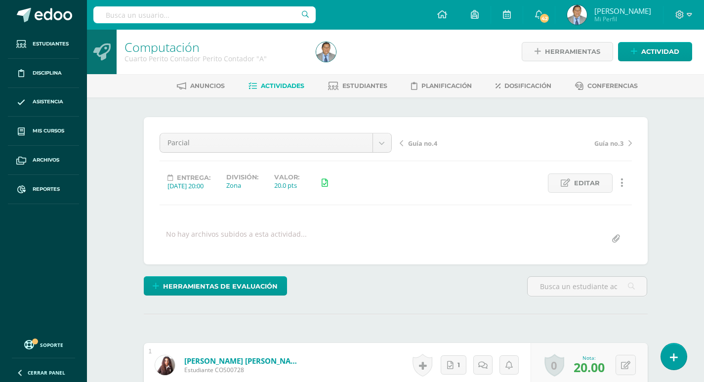
scroll to position [1, 0]
